Goal: Book appointment/travel/reservation

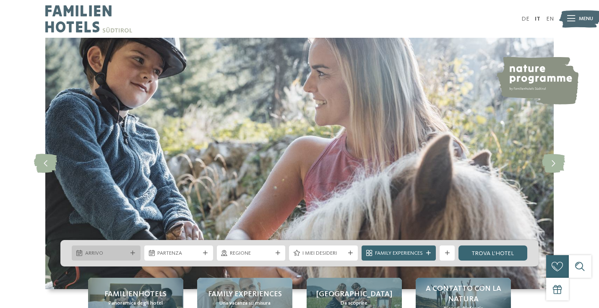
click at [128, 253] on div "Arrivo" at bounding box center [106, 253] width 46 height 8
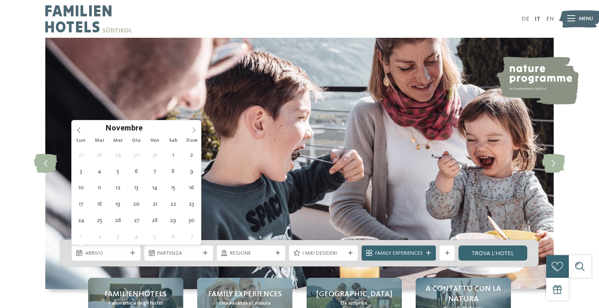
click at [195, 128] on icon at bounding box center [194, 130] width 6 height 6
type input "****"
click at [195, 128] on icon at bounding box center [194, 130] width 6 height 6
type div "[DATE]"
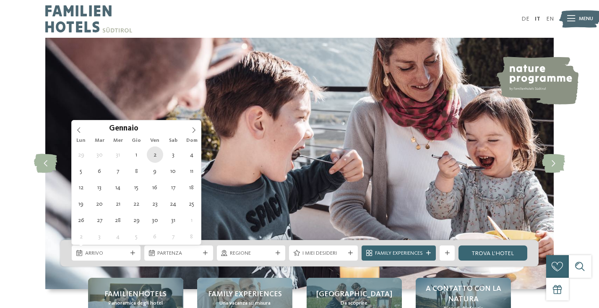
type input "****"
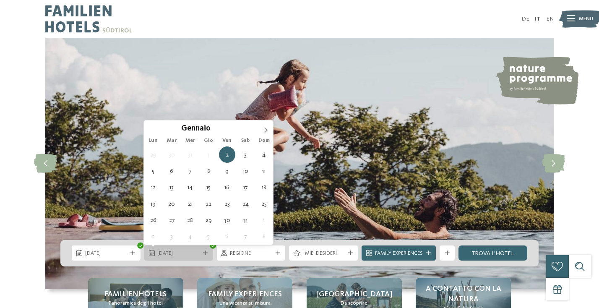
click at [166, 249] on div "[DATE]" at bounding box center [179, 253] width 46 height 8
type div "[DATE]"
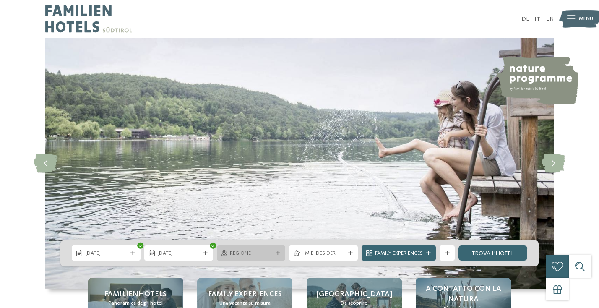
click at [278, 250] on div "Regione" at bounding box center [251, 252] width 69 height 15
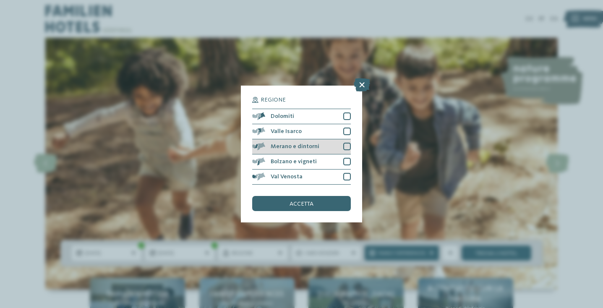
click at [344, 143] on div at bounding box center [347, 147] width 8 height 8
click at [345, 158] on div at bounding box center [347, 162] width 8 height 8
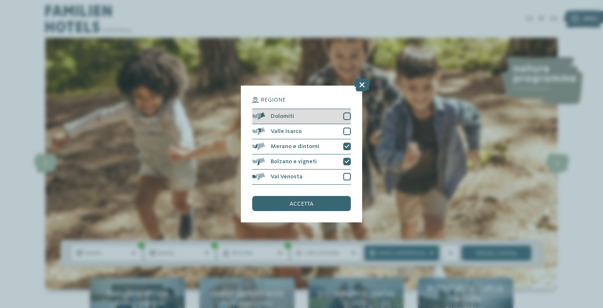
click at [347, 112] on div at bounding box center [347, 116] width 8 height 8
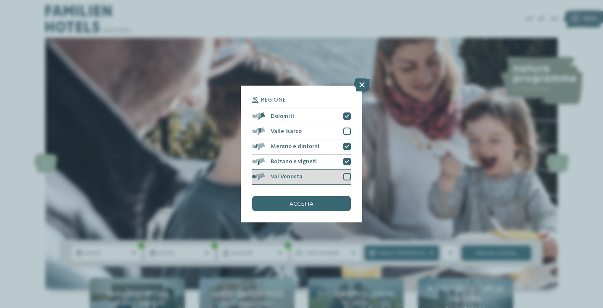
click at [343, 173] on div at bounding box center [347, 177] width 8 height 8
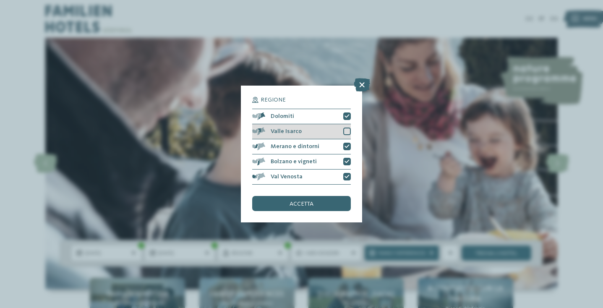
click at [347, 128] on div at bounding box center [347, 132] width 8 height 8
click at [309, 201] on span "accetta" at bounding box center [301, 204] width 24 height 6
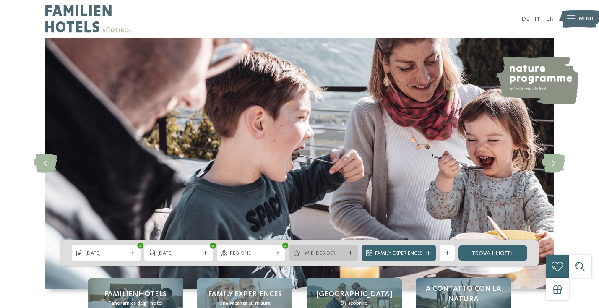
click at [340, 252] on span "I miei desideri" at bounding box center [323, 254] width 42 height 8
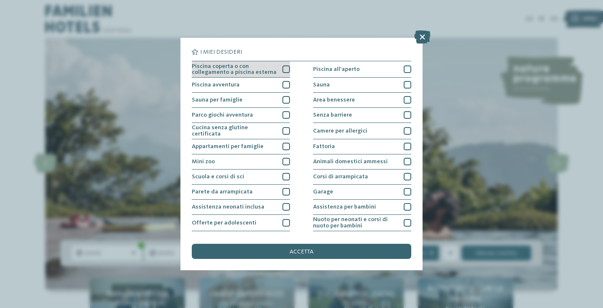
click at [287, 68] on div at bounding box center [286, 69] width 8 height 8
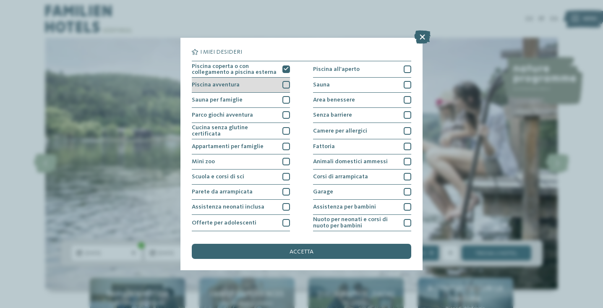
click at [286, 83] on div at bounding box center [286, 85] width 8 height 8
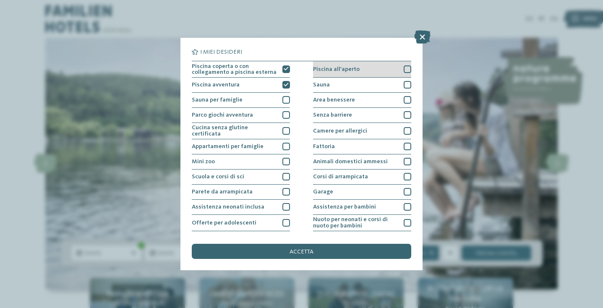
click at [405, 67] on div at bounding box center [408, 69] width 8 height 8
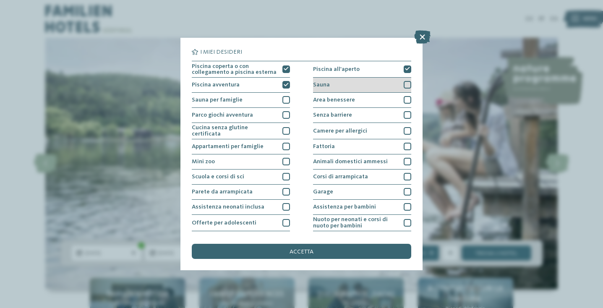
click at [406, 82] on div at bounding box center [408, 85] width 8 height 8
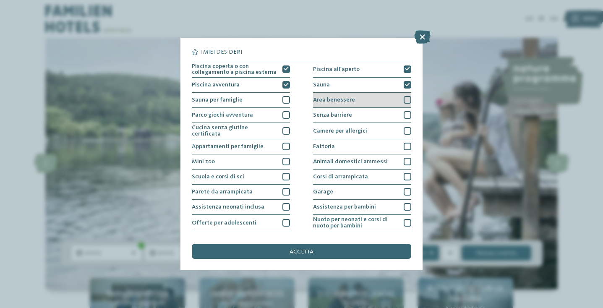
click at [406, 100] on div at bounding box center [408, 100] width 8 height 8
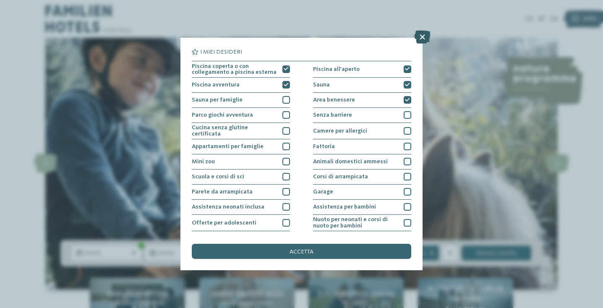
click at [421, 36] on icon at bounding box center [422, 36] width 16 height 13
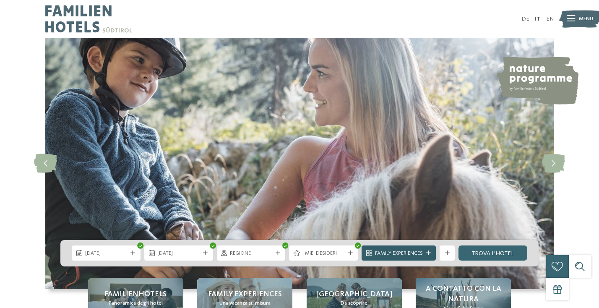
click at [404, 250] on span "Family Experiences" at bounding box center [399, 254] width 48 height 8
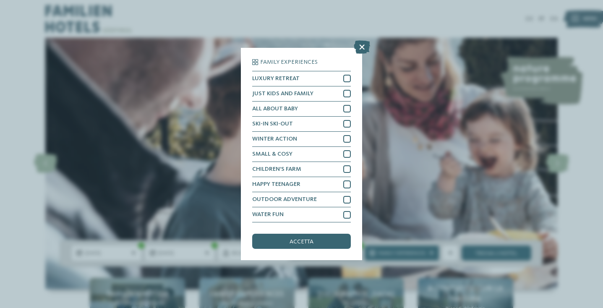
click at [339, 257] on div "I miei desideri" at bounding box center [327, 252] width 70 height 15
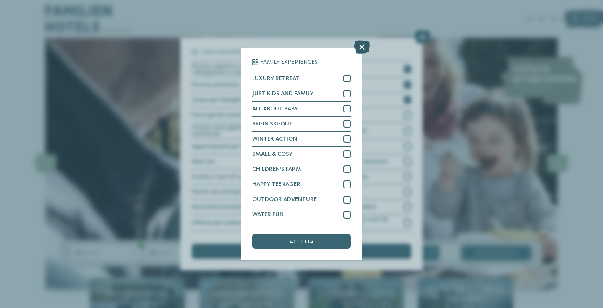
click at [362, 40] on icon at bounding box center [362, 46] width 16 height 13
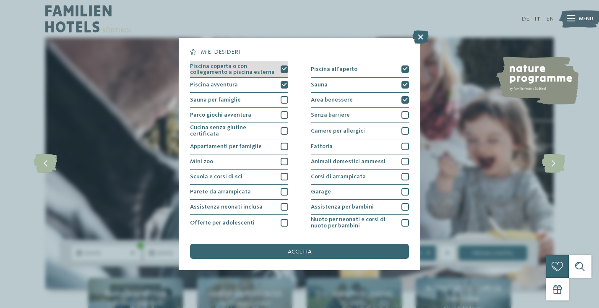
click at [284, 68] on icon at bounding box center [284, 69] width 5 height 5
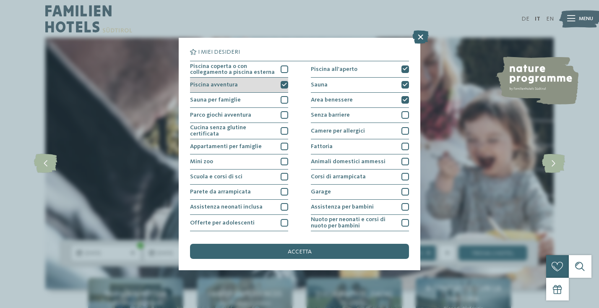
click at [283, 83] on icon at bounding box center [284, 85] width 5 height 5
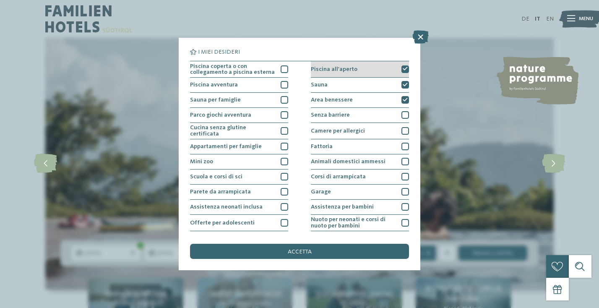
click at [402, 65] on div at bounding box center [405, 69] width 8 height 8
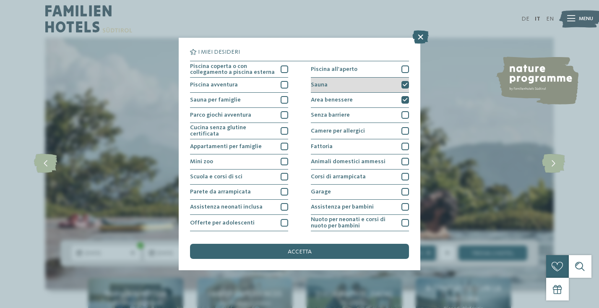
click at [404, 79] on div "Sauna" at bounding box center [360, 85] width 98 height 15
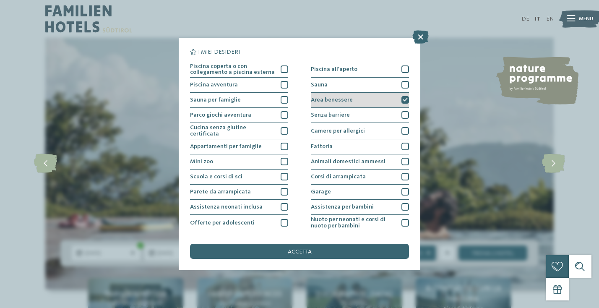
click at [408, 97] on div at bounding box center [405, 100] width 8 height 8
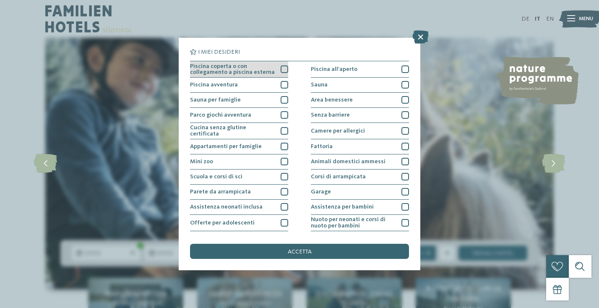
click at [283, 67] on div at bounding box center [285, 69] width 8 height 8
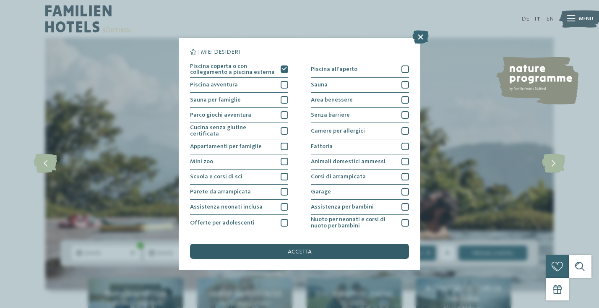
click at [300, 249] on span "accetta" at bounding box center [300, 252] width 24 height 6
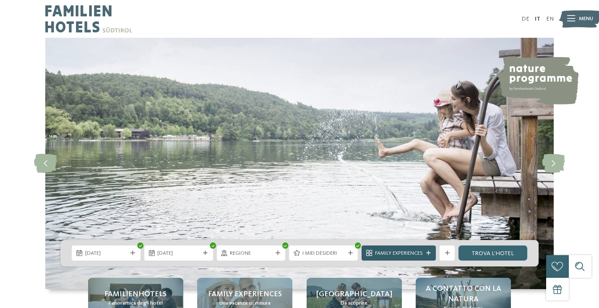
click at [404, 253] on span "Family Experiences" at bounding box center [399, 254] width 48 height 8
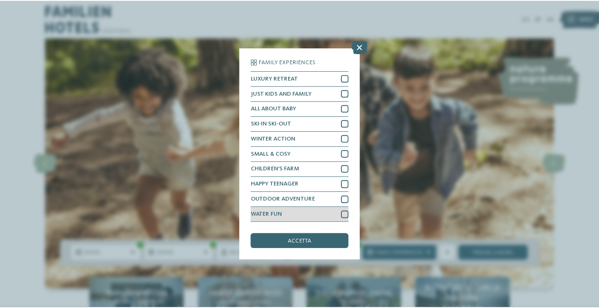
scroll to position [54, 0]
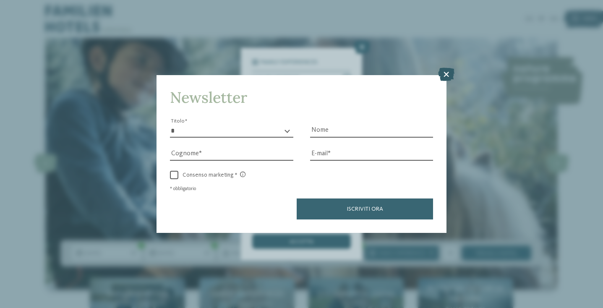
click at [445, 68] on icon at bounding box center [446, 74] width 16 height 13
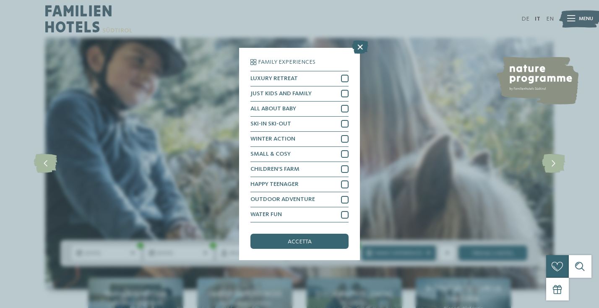
click at [360, 38] on div "DE IT EN Menu" at bounding box center [427, 19] width 254 height 38
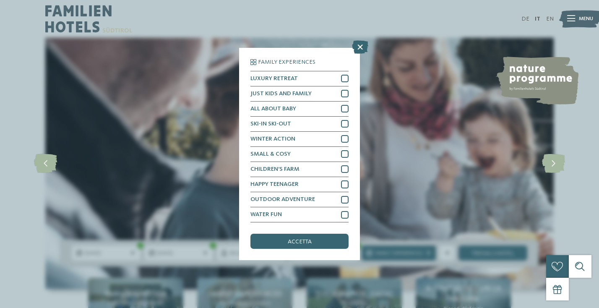
click at [358, 36] on div "DE IT EN Menu" at bounding box center [427, 19] width 254 height 38
click at [360, 40] on icon at bounding box center [360, 46] width 16 height 13
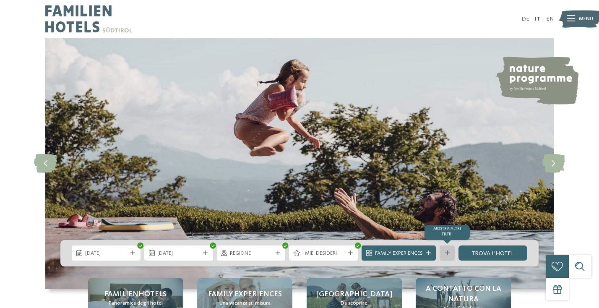
click at [449, 253] on icon at bounding box center [447, 253] width 5 height 5
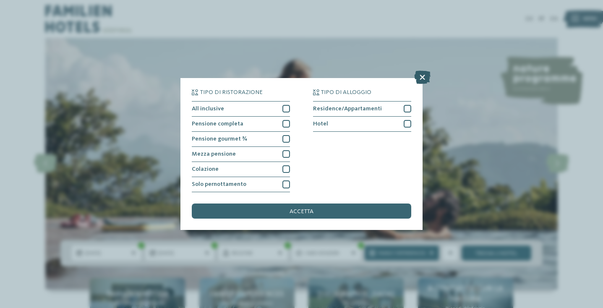
click at [422, 70] on icon at bounding box center [422, 76] width 16 height 13
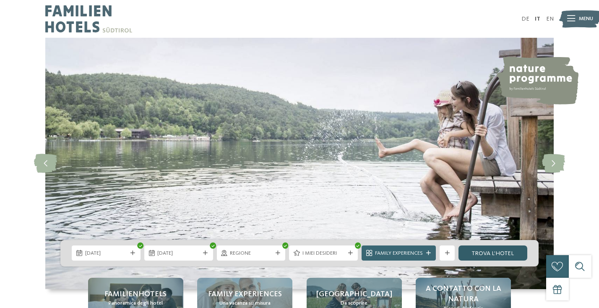
click at [497, 253] on link "trova l’hotel" at bounding box center [492, 252] width 69 height 15
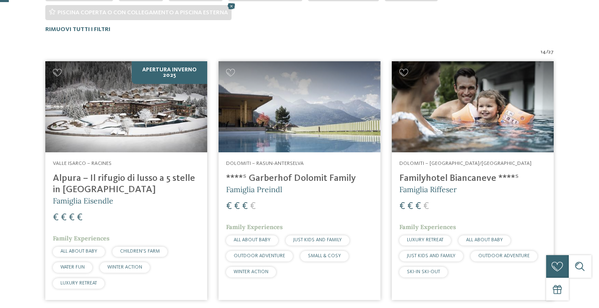
scroll to position [260, 0]
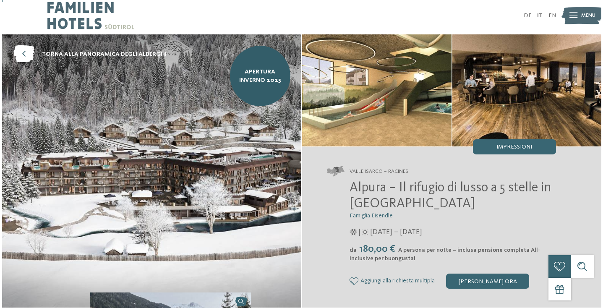
scroll to position [2, 0]
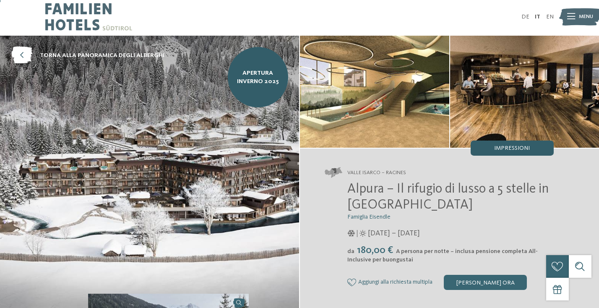
click at [518, 145] on span "Impressioni" at bounding box center [512, 148] width 36 height 6
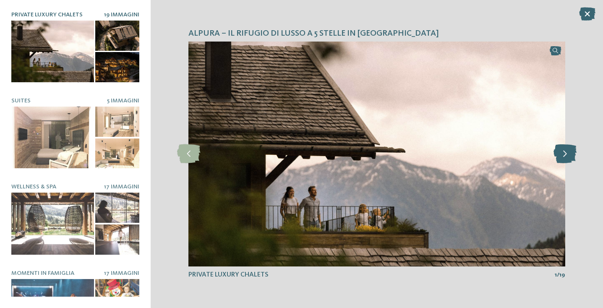
click at [565, 155] on icon at bounding box center [564, 153] width 23 height 19
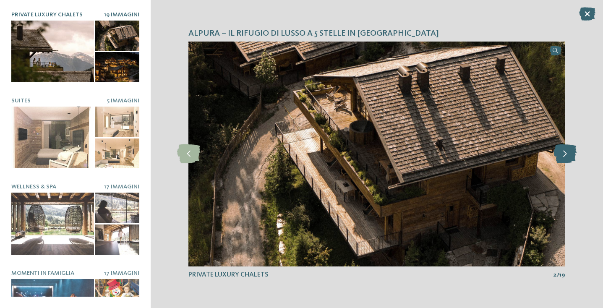
click at [565, 155] on icon at bounding box center [564, 153] width 23 height 19
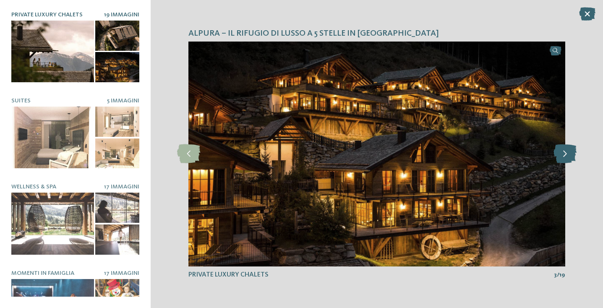
click at [565, 155] on icon at bounding box center [564, 153] width 23 height 19
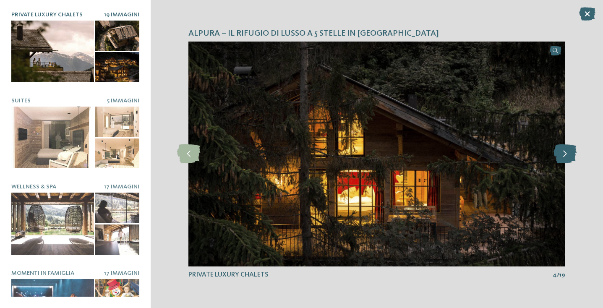
click at [565, 155] on icon at bounding box center [564, 153] width 23 height 19
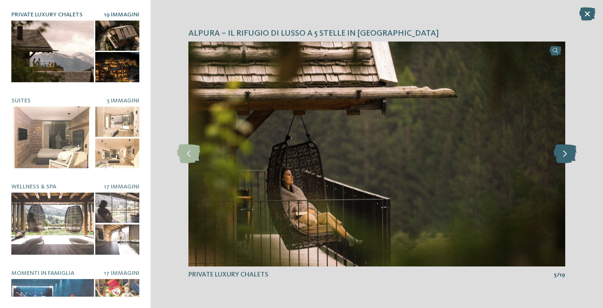
click at [565, 155] on icon at bounding box center [564, 153] width 23 height 19
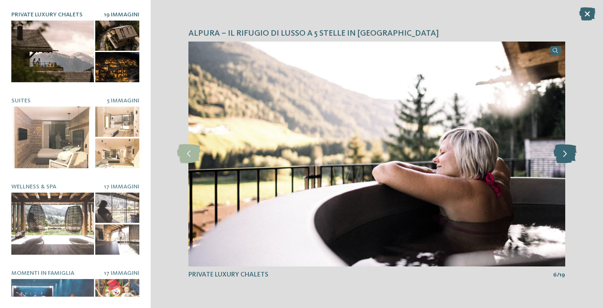
click at [565, 155] on icon at bounding box center [564, 153] width 23 height 19
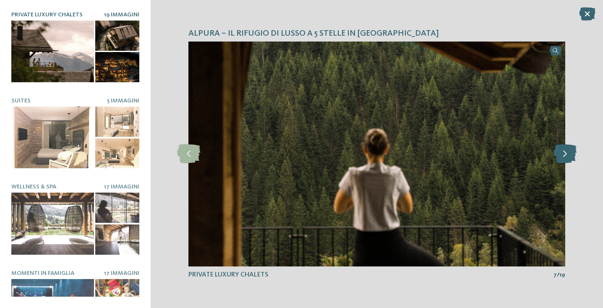
click at [565, 155] on icon at bounding box center [564, 153] width 23 height 19
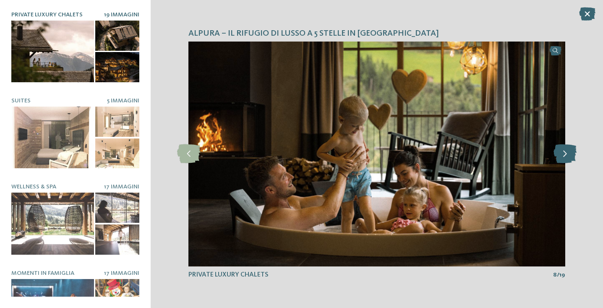
click at [565, 155] on icon at bounding box center [564, 153] width 23 height 19
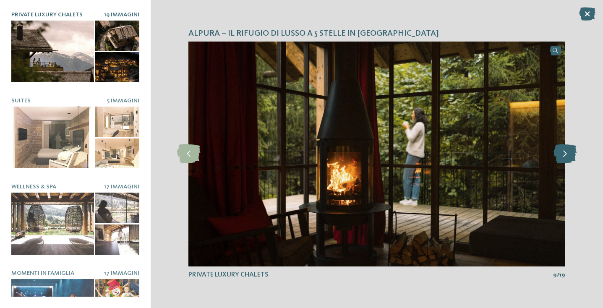
click at [565, 155] on icon at bounding box center [564, 153] width 23 height 19
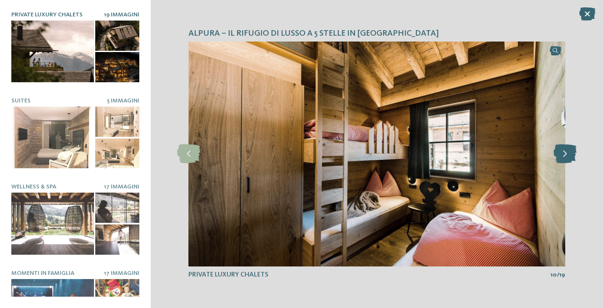
click at [565, 155] on icon at bounding box center [564, 153] width 23 height 19
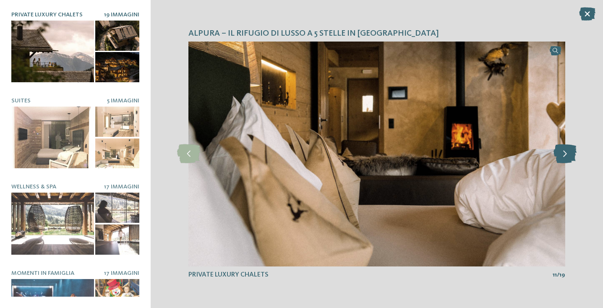
click at [565, 155] on icon at bounding box center [564, 153] width 23 height 19
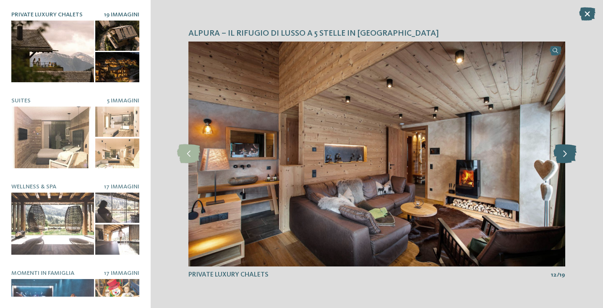
click at [565, 155] on icon at bounding box center [564, 153] width 23 height 19
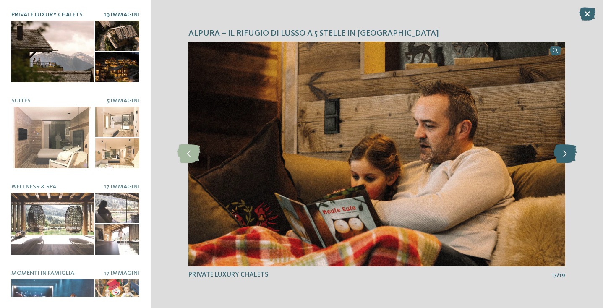
click at [565, 155] on icon at bounding box center [564, 153] width 23 height 19
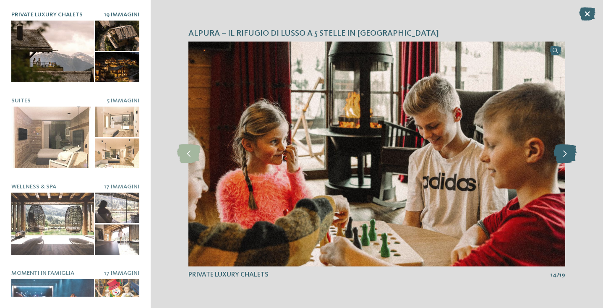
click at [565, 155] on icon at bounding box center [564, 153] width 23 height 19
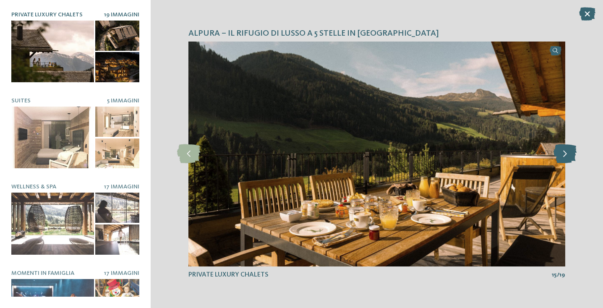
click at [565, 155] on icon at bounding box center [564, 153] width 23 height 19
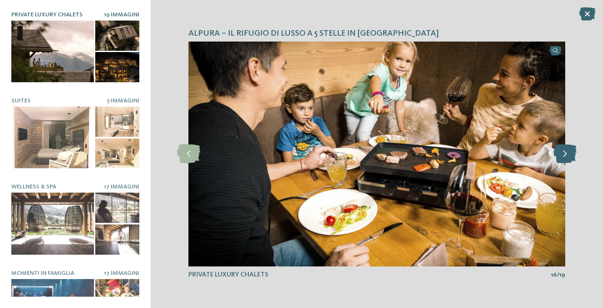
click at [565, 155] on icon at bounding box center [564, 153] width 23 height 19
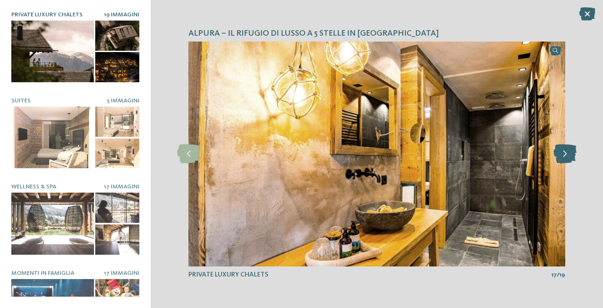
click at [565, 155] on icon at bounding box center [564, 153] width 23 height 19
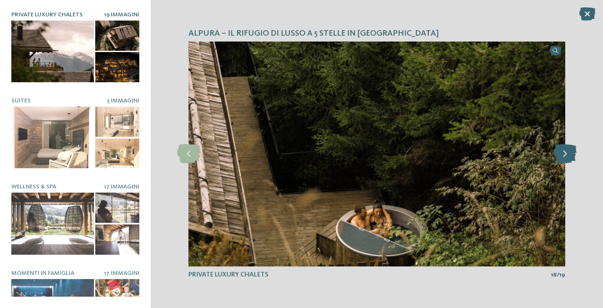
click at [565, 155] on icon at bounding box center [564, 153] width 23 height 19
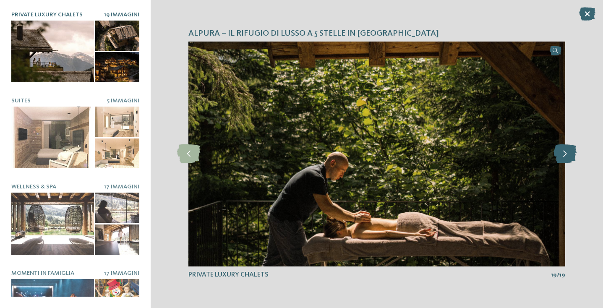
click at [565, 155] on icon at bounding box center [564, 153] width 23 height 19
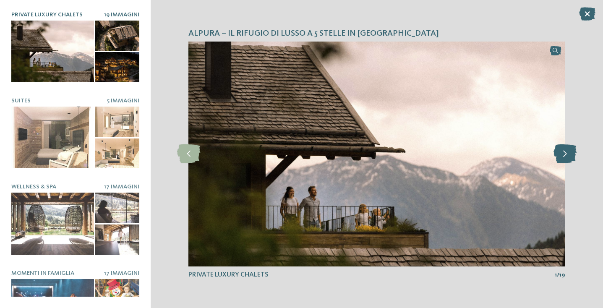
click at [565, 155] on icon at bounding box center [564, 153] width 23 height 19
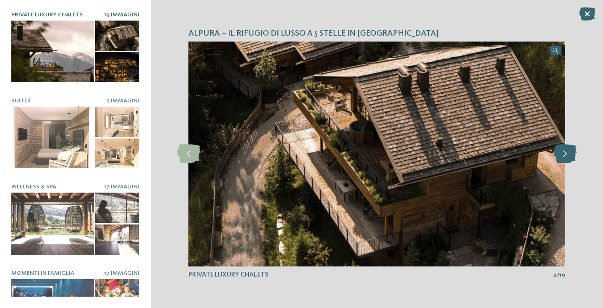
click at [565, 155] on icon at bounding box center [564, 153] width 23 height 19
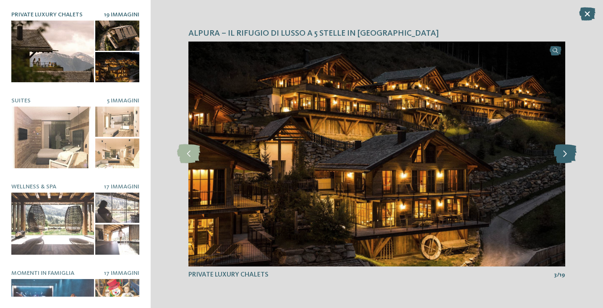
click at [565, 155] on icon at bounding box center [564, 153] width 23 height 19
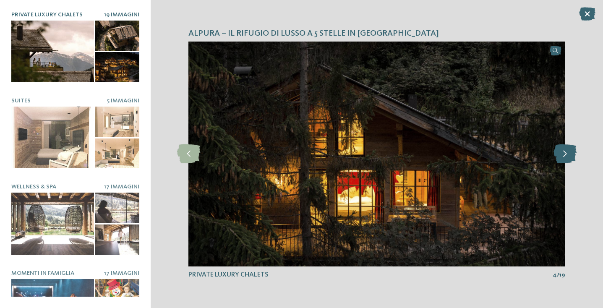
click at [565, 155] on icon at bounding box center [564, 153] width 23 height 19
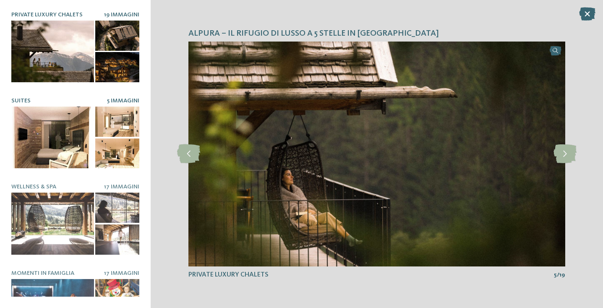
click at [58, 139] on div at bounding box center [52, 138] width 83 height 62
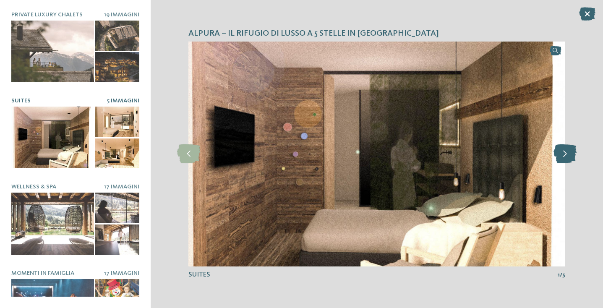
click at [564, 153] on icon at bounding box center [564, 153] width 23 height 19
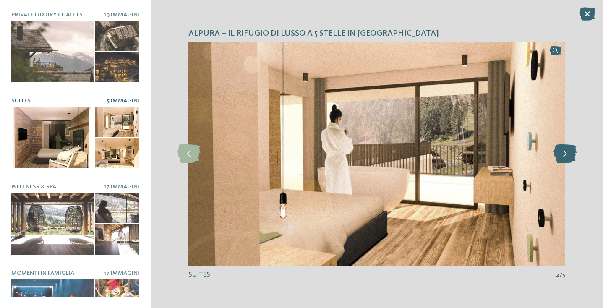
click at [564, 153] on icon at bounding box center [564, 153] width 23 height 19
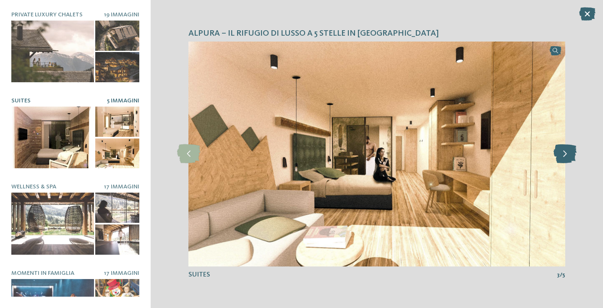
click at [564, 153] on icon at bounding box center [564, 153] width 23 height 19
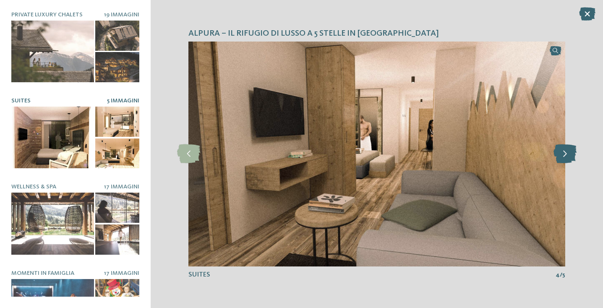
click at [564, 153] on icon at bounding box center [564, 153] width 23 height 19
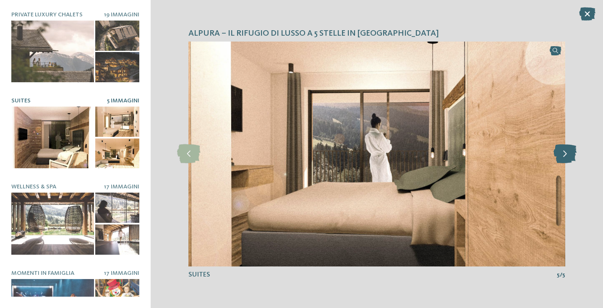
click at [564, 153] on icon at bounding box center [564, 153] width 23 height 19
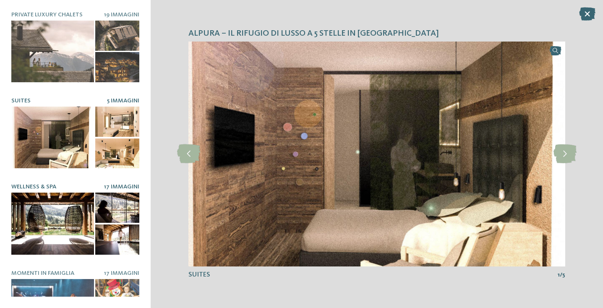
click at [57, 216] on div at bounding box center [52, 224] width 83 height 62
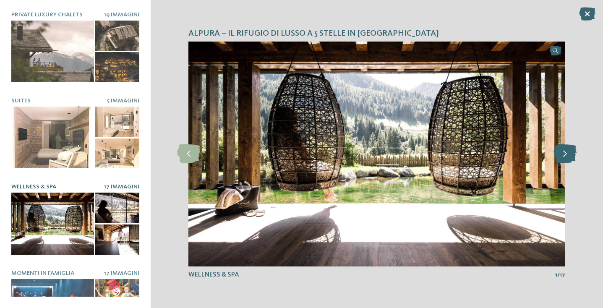
click at [562, 153] on icon at bounding box center [564, 153] width 23 height 19
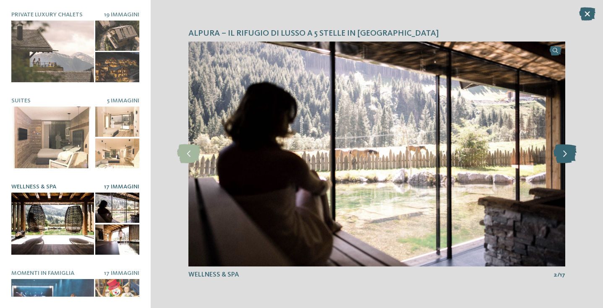
click at [562, 153] on icon at bounding box center [564, 153] width 23 height 19
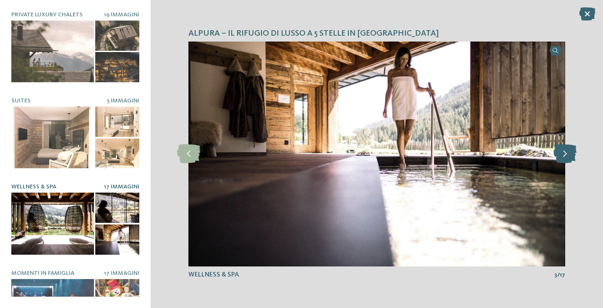
click at [562, 153] on icon at bounding box center [564, 153] width 23 height 19
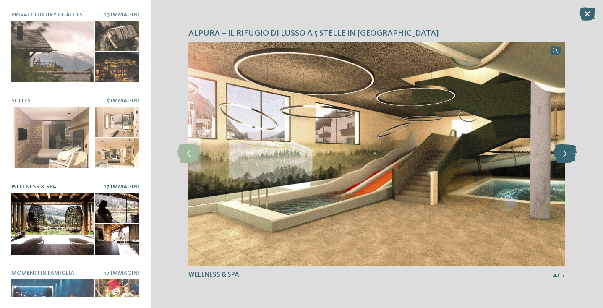
click at [562, 153] on icon at bounding box center [564, 153] width 23 height 19
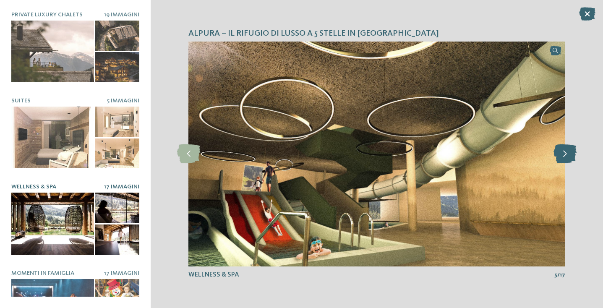
click at [562, 153] on icon at bounding box center [564, 153] width 23 height 19
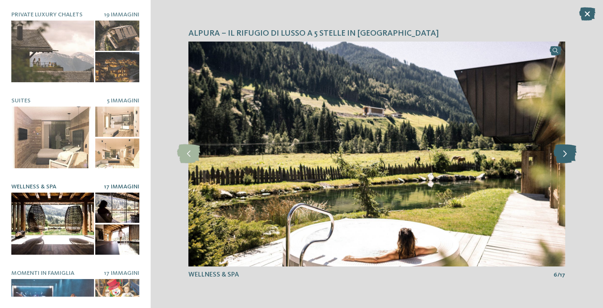
click at [562, 153] on icon at bounding box center [564, 153] width 23 height 19
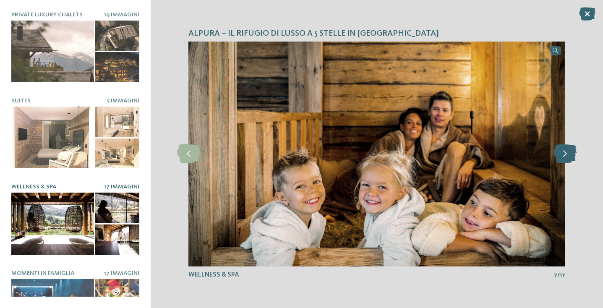
click at [562, 153] on icon at bounding box center [564, 153] width 23 height 19
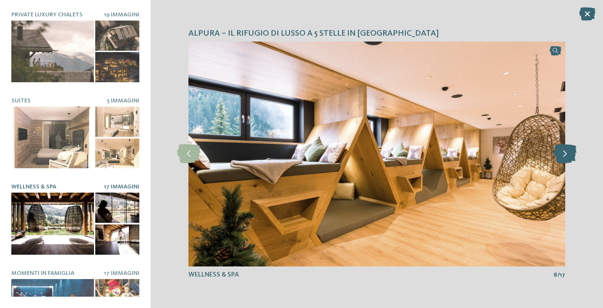
click at [562, 153] on icon at bounding box center [564, 153] width 23 height 19
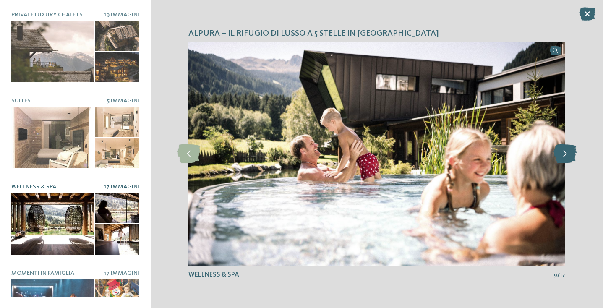
click at [562, 153] on icon at bounding box center [564, 153] width 23 height 19
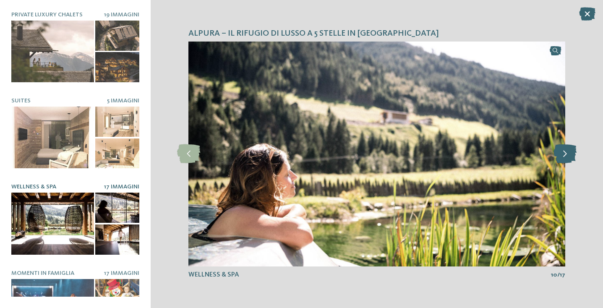
click at [562, 153] on icon at bounding box center [564, 153] width 23 height 19
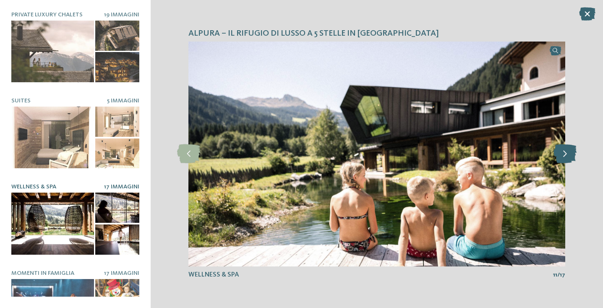
click at [562, 153] on icon at bounding box center [564, 153] width 23 height 19
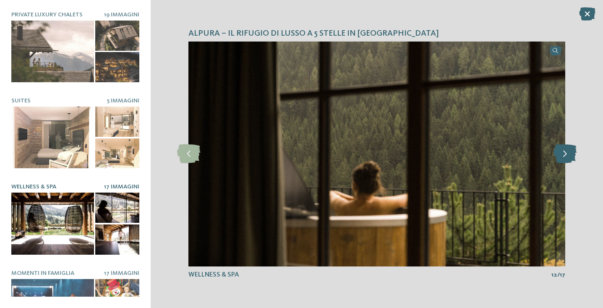
click at [562, 153] on icon at bounding box center [564, 153] width 23 height 19
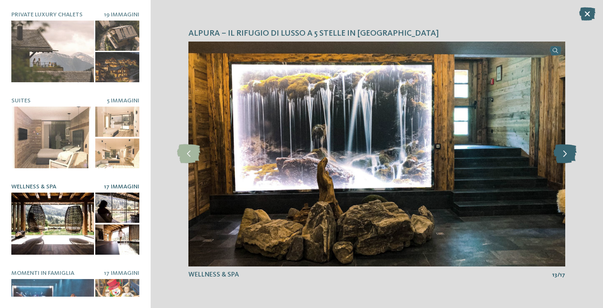
click at [562, 154] on icon at bounding box center [564, 153] width 23 height 19
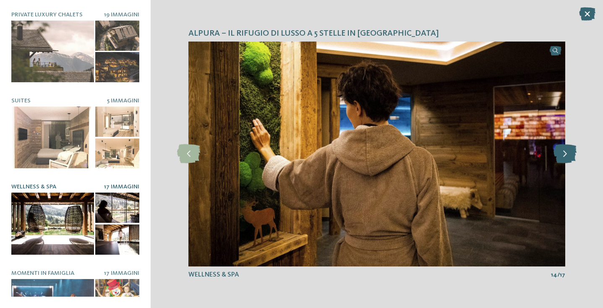
click at [562, 154] on icon at bounding box center [564, 153] width 23 height 19
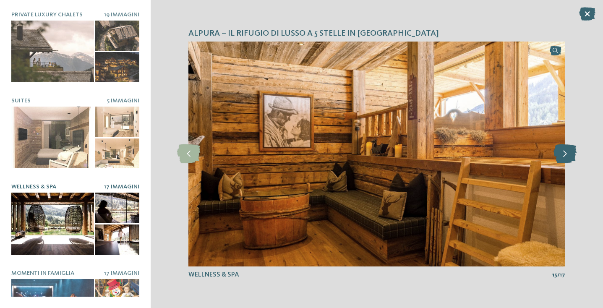
click at [562, 154] on icon at bounding box center [564, 153] width 23 height 19
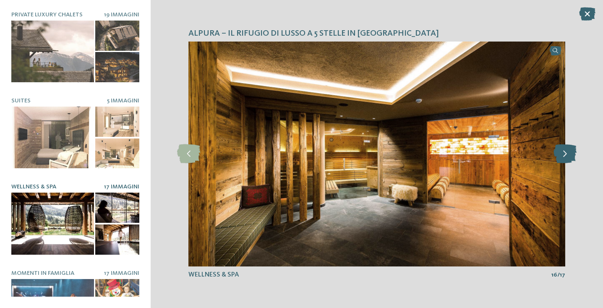
click at [562, 154] on icon at bounding box center [564, 153] width 23 height 19
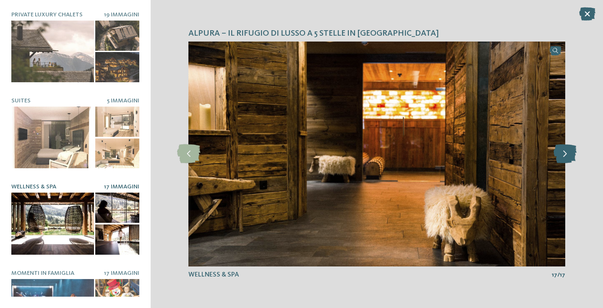
click at [562, 154] on icon at bounding box center [564, 153] width 23 height 19
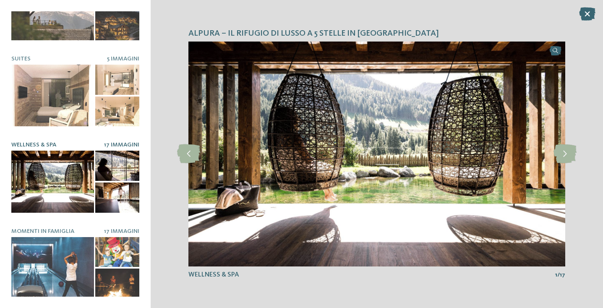
scroll to position [82, 0]
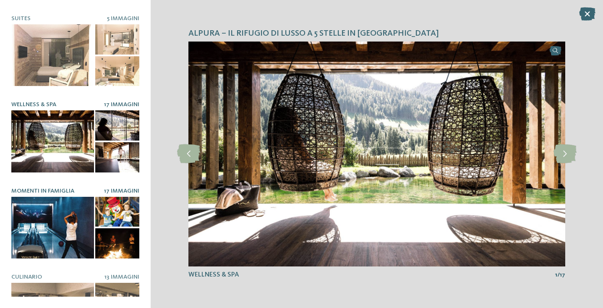
click at [55, 204] on div at bounding box center [52, 228] width 83 height 62
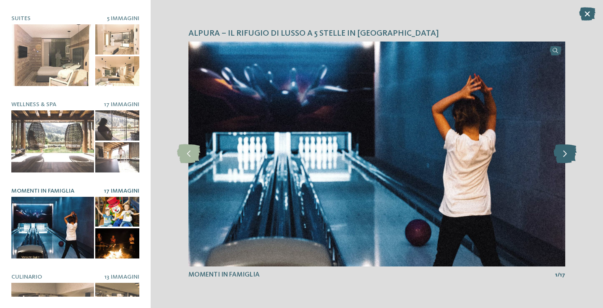
click at [566, 157] on icon at bounding box center [564, 153] width 23 height 19
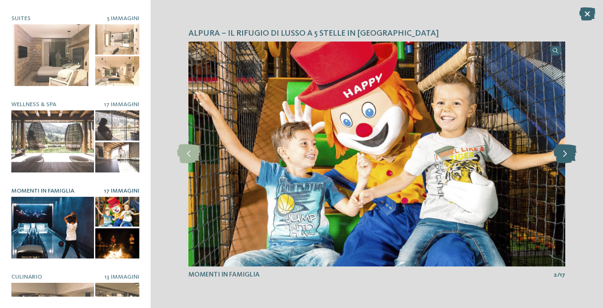
click at [566, 157] on icon at bounding box center [564, 153] width 23 height 19
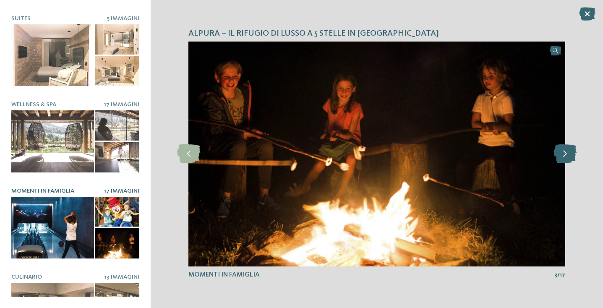
click at [566, 157] on icon at bounding box center [564, 153] width 23 height 19
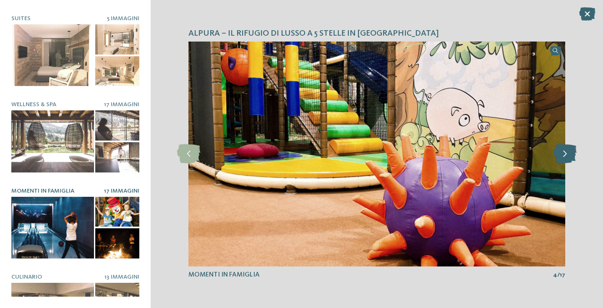
click at [566, 157] on icon at bounding box center [564, 153] width 23 height 19
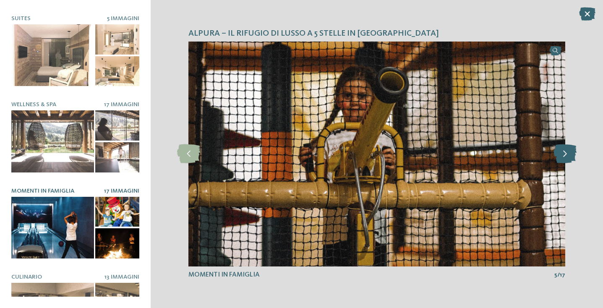
click at [566, 157] on icon at bounding box center [564, 153] width 23 height 19
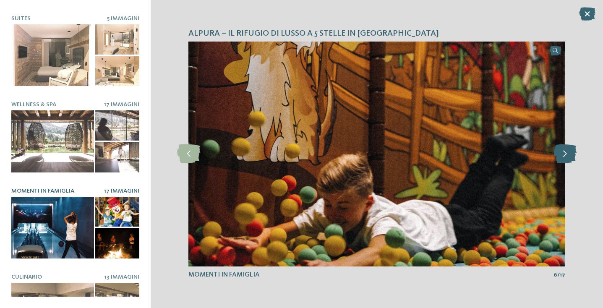
click at [566, 157] on icon at bounding box center [564, 153] width 23 height 19
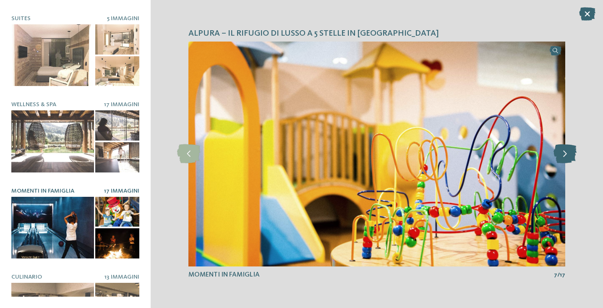
click at [566, 157] on icon at bounding box center [564, 153] width 23 height 19
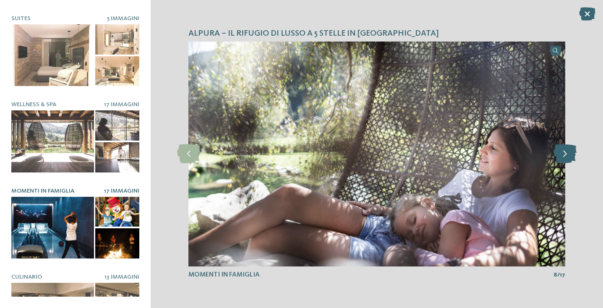
click at [566, 157] on icon at bounding box center [564, 153] width 23 height 19
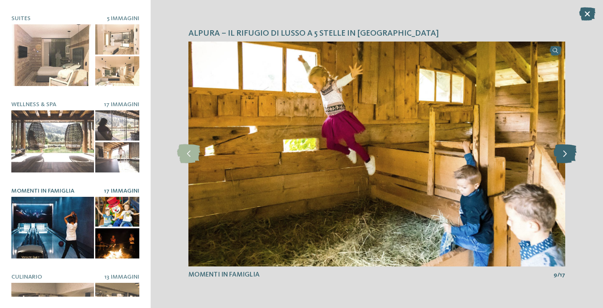
click at [566, 157] on icon at bounding box center [564, 153] width 23 height 19
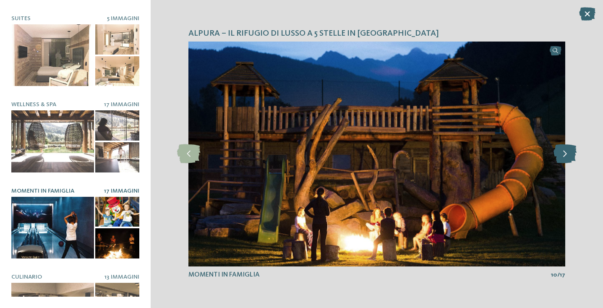
click at [566, 157] on icon at bounding box center [564, 153] width 23 height 19
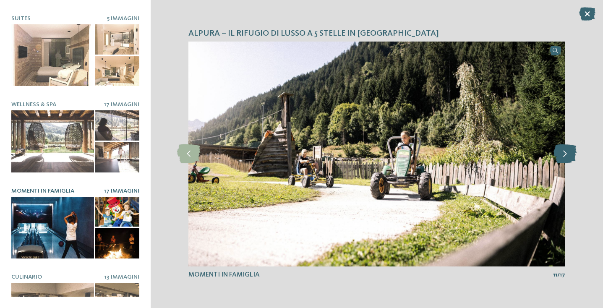
click at [566, 157] on icon at bounding box center [564, 153] width 23 height 19
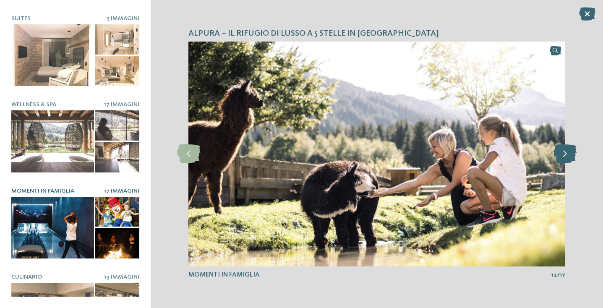
click at [566, 157] on icon at bounding box center [564, 153] width 23 height 19
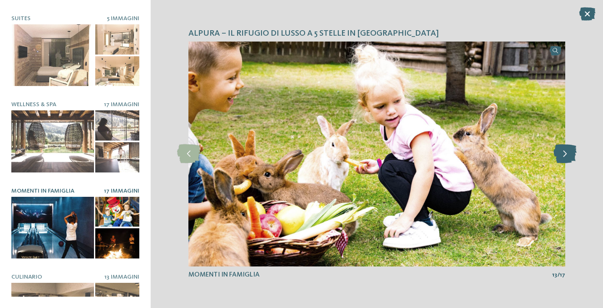
click at [566, 157] on icon at bounding box center [564, 153] width 23 height 19
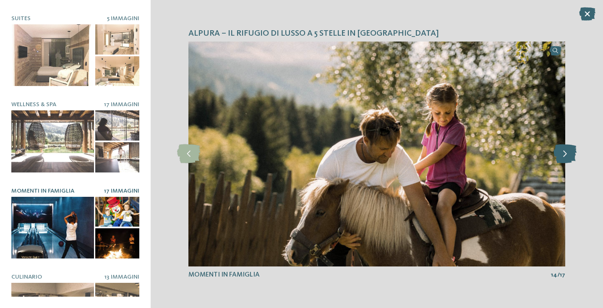
click at [566, 157] on icon at bounding box center [564, 153] width 23 height 19
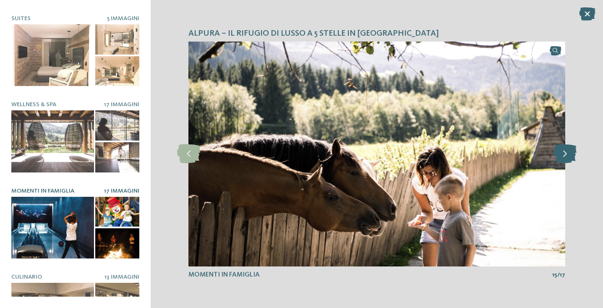
click at [566, 157] on icon at bounding box center [564, 153] width 23 height 19
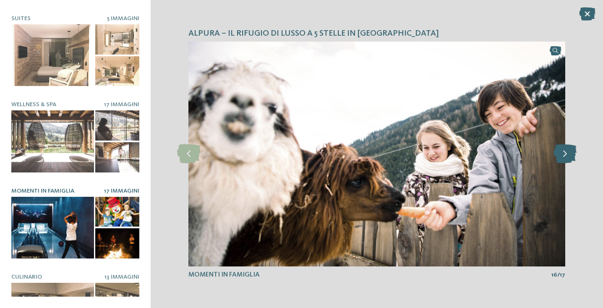
click at [566, 157] on icon at bounding box center [564, 153] width 23 height 19
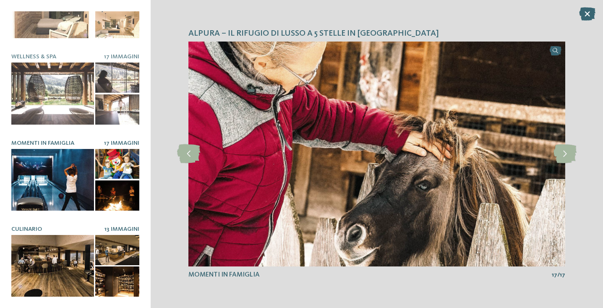
scroll to position [130, 0]
click at [54, 255] on div at bounding box center [52, 266] width 83 height 62
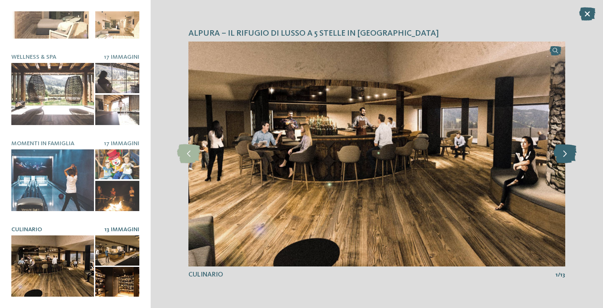
click at [564, 152] on icon at bounding box center [564, 153] width 23 height 19
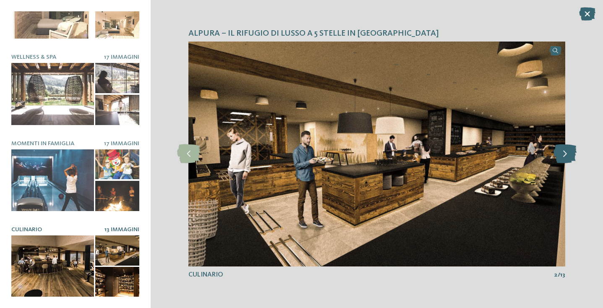
click at [564, 152] on icon at bounding box center [564, 153] width 23 height 19
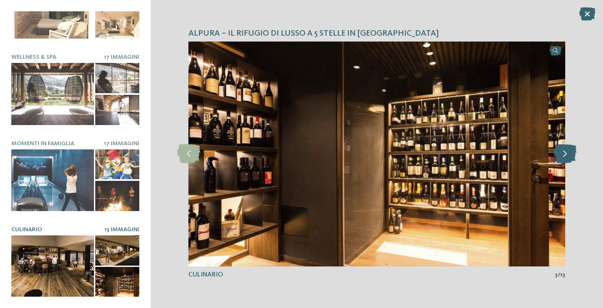
click at [564, 152] on icon at bounding box center [564, 153] width 23 height 19
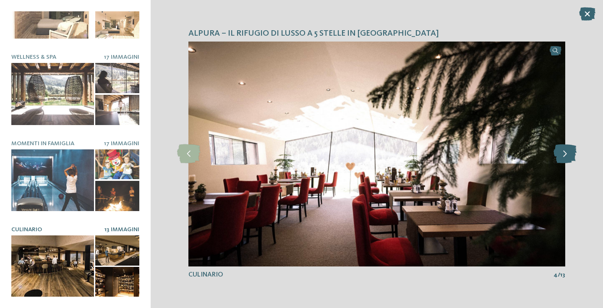
click at [564, 152] on icon at bounding box center [564, 153] width 23 height 19
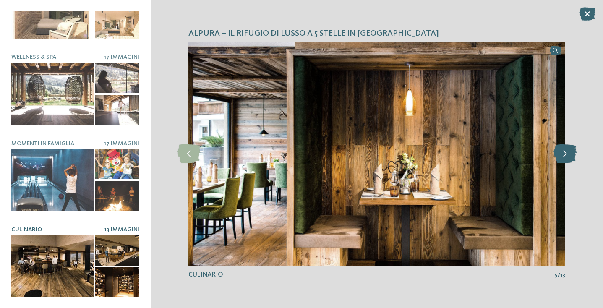
click at [564, 152] on icon at bounding box center [564, 153] width 23 height 19
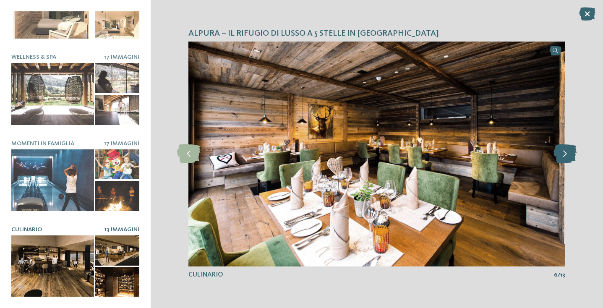
click at [564, 152] on icon at bounding box center [564, 153] width 23 height 19
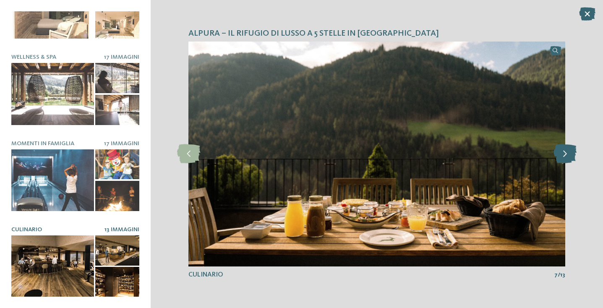
click at [564, 152] on icon at bounding box center [564, 153] width 23 height 19
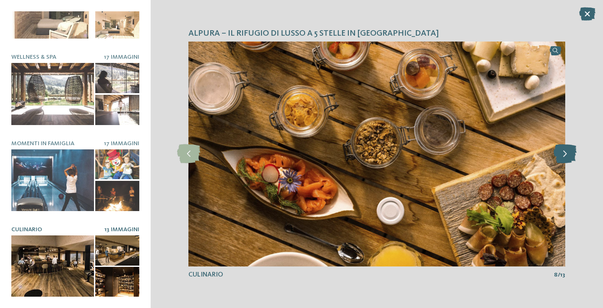
click at [564, 152] on icon at bounding box center [564, 153] width 23 height 19
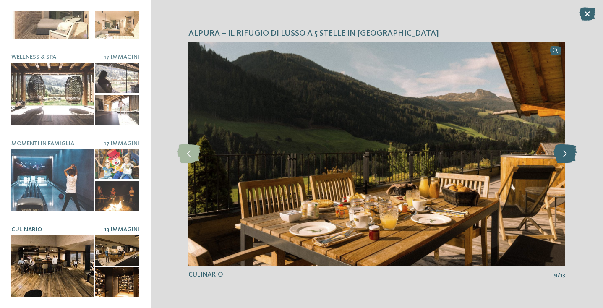
click at [564, 152] on icon at bounding box center [564, 153] width 23 height 19
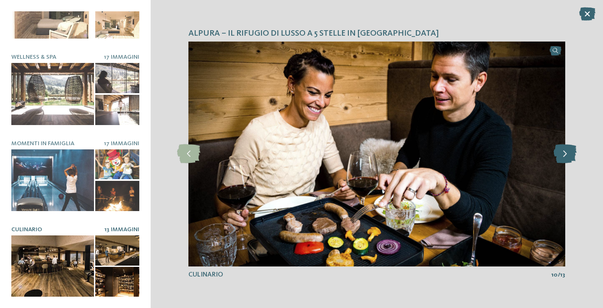
click at [564, 152] on icon at bounding box center [564, 153] width 23 height 19
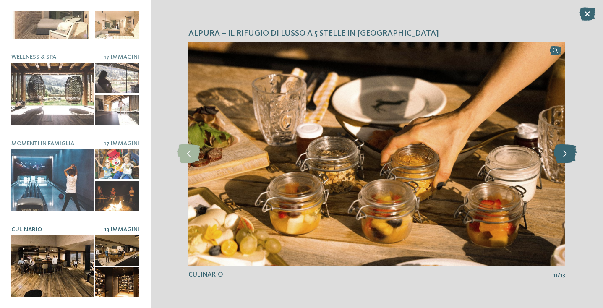
click at [564, 152] on icon at bounding box center [564, 153] width 23 height 19
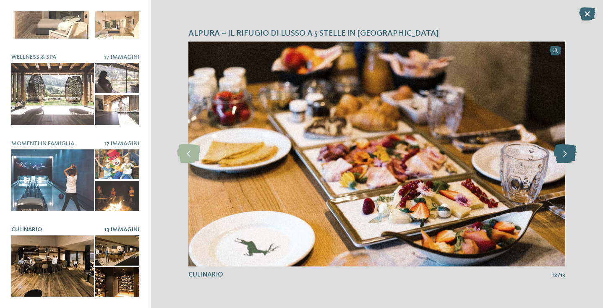
click at [564, 152] on icon at bounding box center [564, 153] width 23 height 19
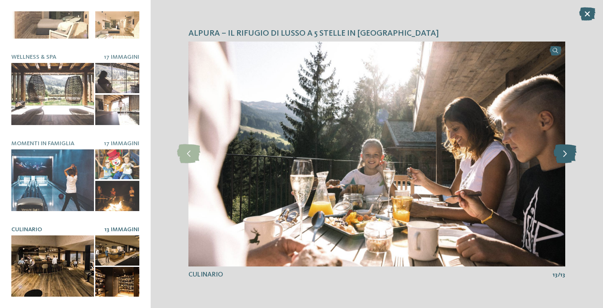
click at [564, 152] on icon at bounding box center [564, 153] width 23 height 19
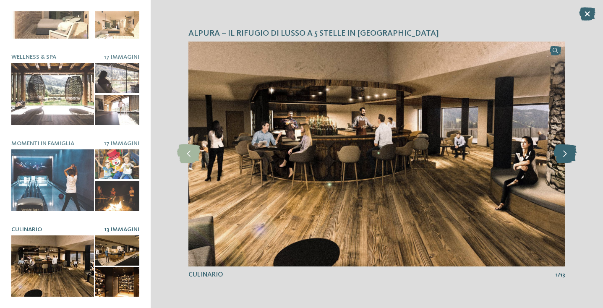
click at [564, 152] on icon at bounding box center [564, 153] width 23 height 19
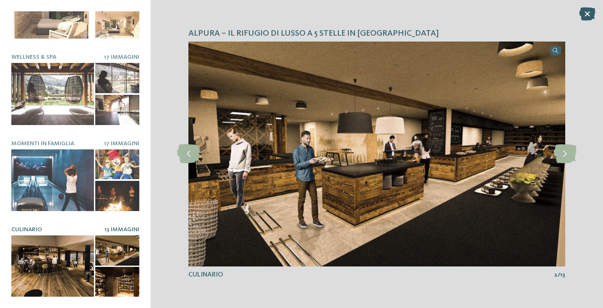
click at [588, 12] on icon at bounding box center [587, 13] width 16 height 13
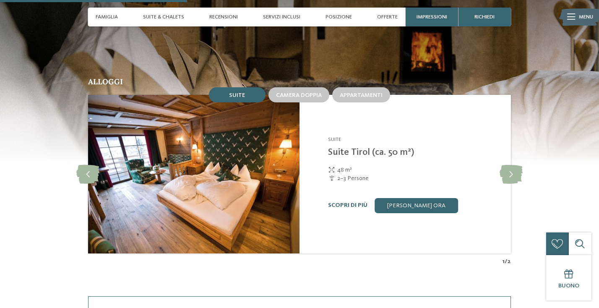
scroll to position [728, 0]
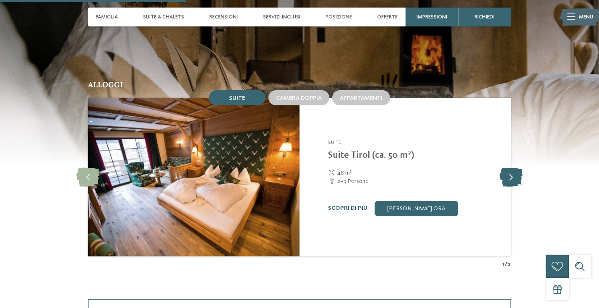
click at [511, 170] on icon at bounding box center [511, 177] width 23 height 19
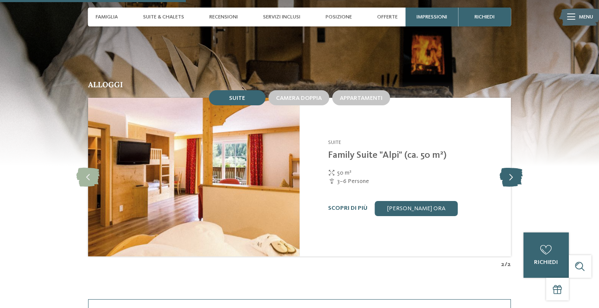
click at [511, 170] on icon at bounding box center [511, 177] width 23 height 19
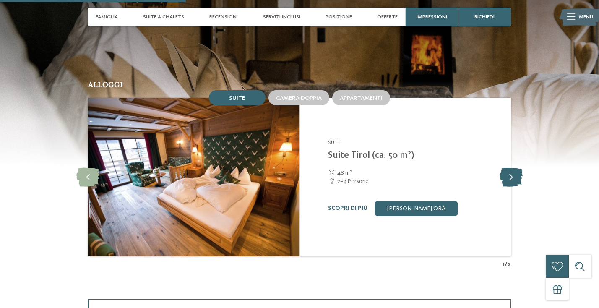
click at [511, 170] on icon at bounding box center [511, 177] width 23 height 19
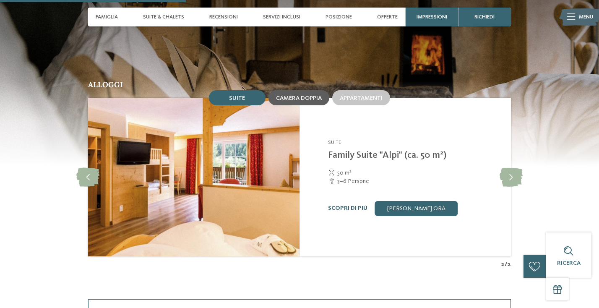
click at [305, 96] on span "Camera doppia" at bounding box center [299, 98] width 46 height 6
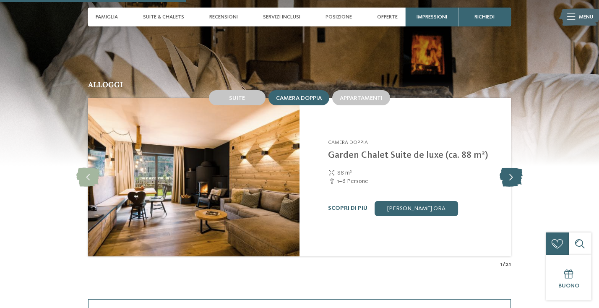
click at [510, 170] on icon at bounding box center [511, 177] width 23 height 19
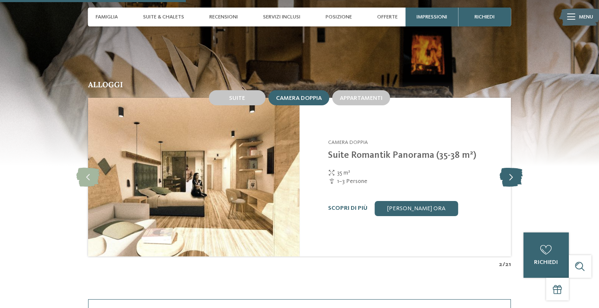
click at [510, 170] on icon at bounding box center [511, 177] width 23 height 19
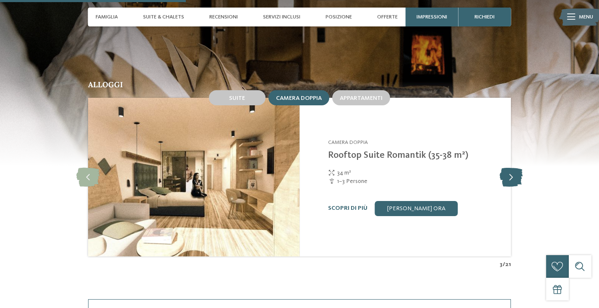
click at [510, 170] on icon at bounding box center [511, 177] width 23 height 19
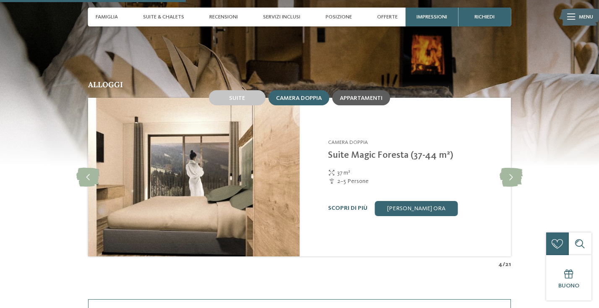
click at [361, 95] on span "Appartamenti" at bounding box center [361, 98] width 43 height 6
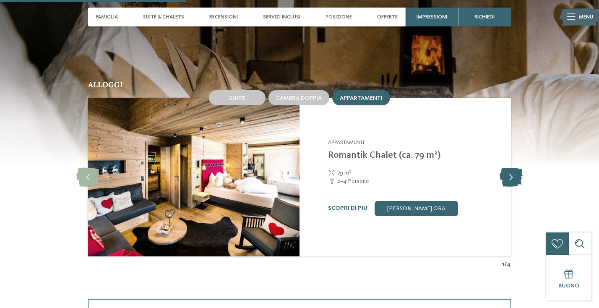
click at [510, 174] on icon at bounding box center [511, 177] width 23 height 19
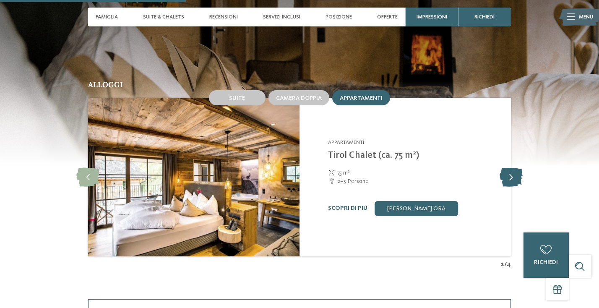
click at [510, 174] on icon at bounding box center [511, 177] width 23 height 19
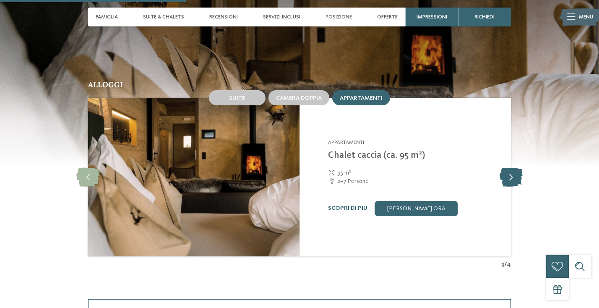
click at [510, 174] on icon at bounding box center [511, 177] width 23 height 19
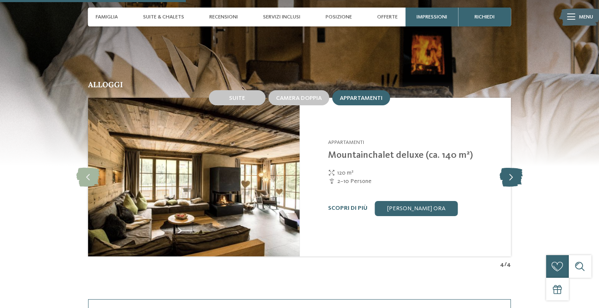
click at [510, 174] on icon at bounding box center [511, 177] width 23 height 19
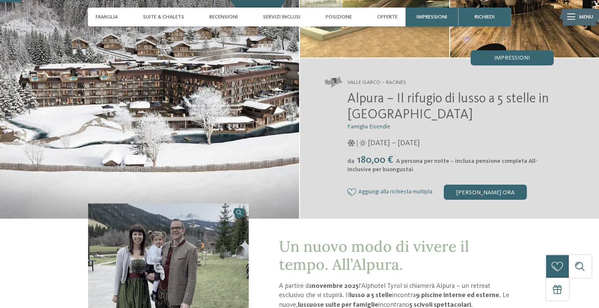
scroll to position [101, 0]
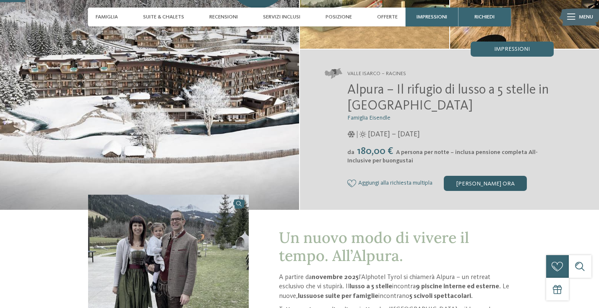
click at [485, 183] on div "[PERSON_NAME] ora" at bounding box center [485, 183] width 83 height 15
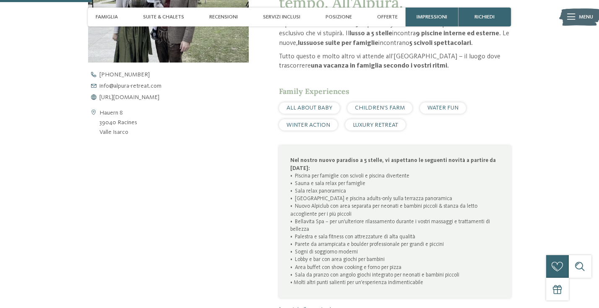
scroll to position [348, 0]
